Goal: Find contact information: Obtain details needed to contact an individual or organization

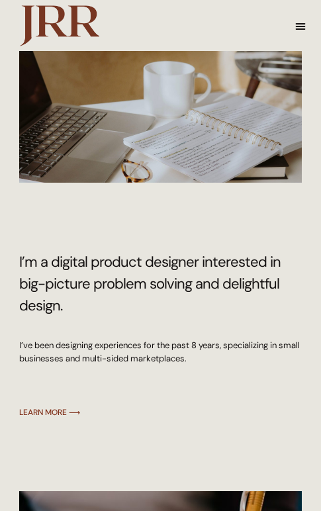
scroll to position [351, 0]
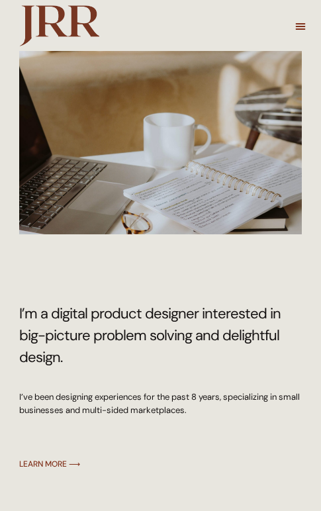
click at [295, 30] on icon "Menu Toggle" at bounding box center [300, 26] width 11 height 11
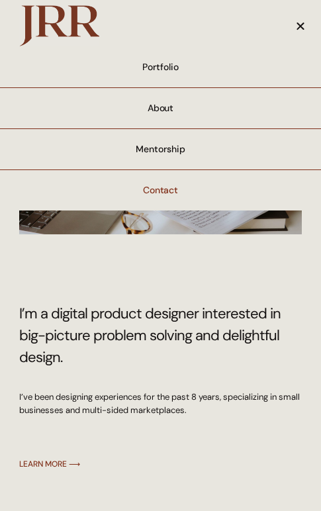
click at [163, 190] on link "Contact" at bounding box center [160, 190] width 321 height 40
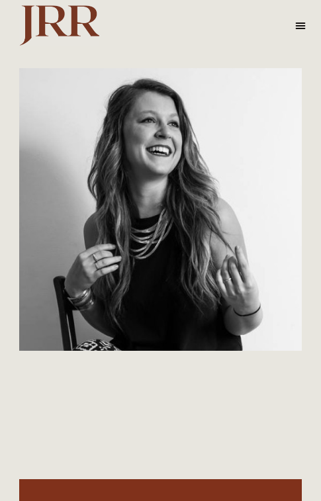
scroll to position [796, 0]
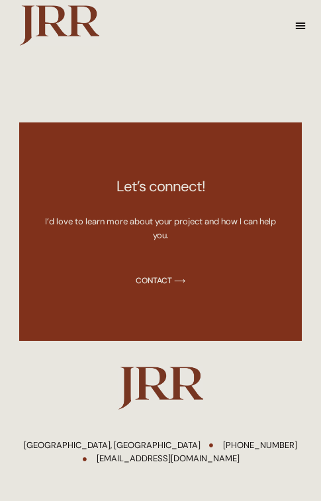
drag, startPoint x: 122, startPoint y: 365, endPoint x: 167, endPoint y: 293, distance: 84.8
click at [123, 363] on div "[GEOGRAPHIC_DATA], [GEOGRAPHIC_DATA] [PHONE_NUMBER] [EMAIL_ADDRESS][DOMAIN_NAME]" at bounding box center [160, 416] width 283 height 106
click at [171, 279] on span "Contact ⟶" at bounding box center [161, 280] width 50 height 9
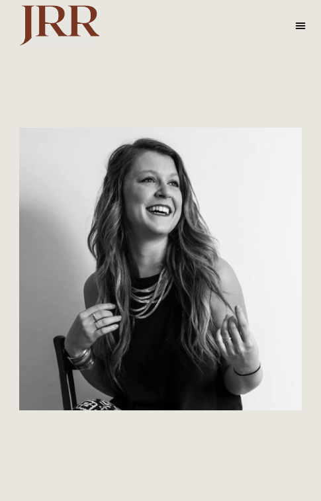
scroll to position [397, 0]
